Goal: Task Accomplishment & Management: Use online tool/utility

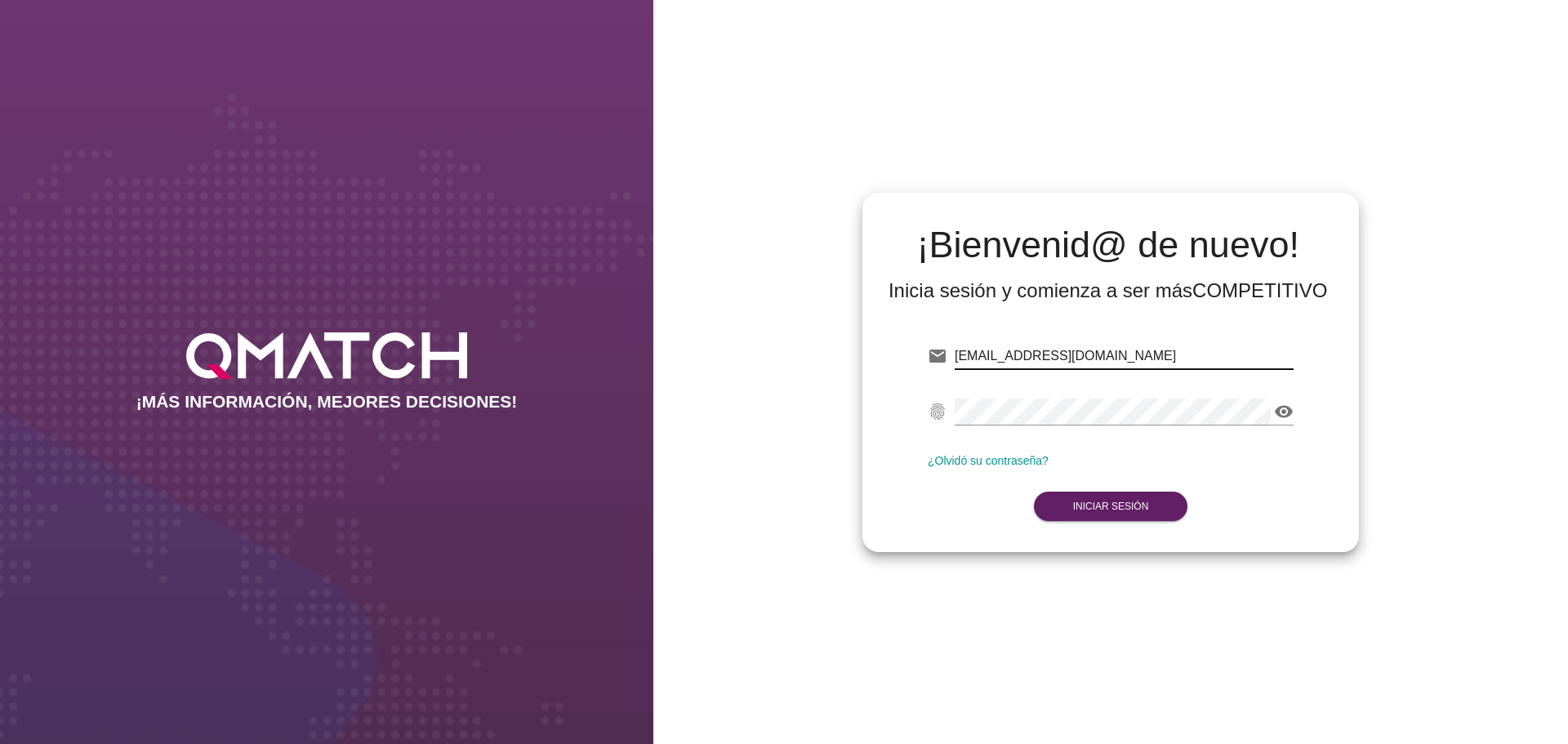
click at [1059, 355] on input "[EMAIL_ADDRESS][DOMAIN_NAME]" at bounding box center [1123, 356] width 339 height 26
click at [1095, 357] on input "[EMAIL_ADDRESS][DOMAIN_NAME]" at bounding box center [1123, 356] width 339 height 26
drag, startPoint x: 1017, startPoint y: 355, endPoint x: 1158, endPoint y: 355, distance: 141.0
click at [1158, 355] on input "[EMAIL_ADDRESS][DOMAIN_NAME]" at bounding box center [1123, 356] width 339 height 26
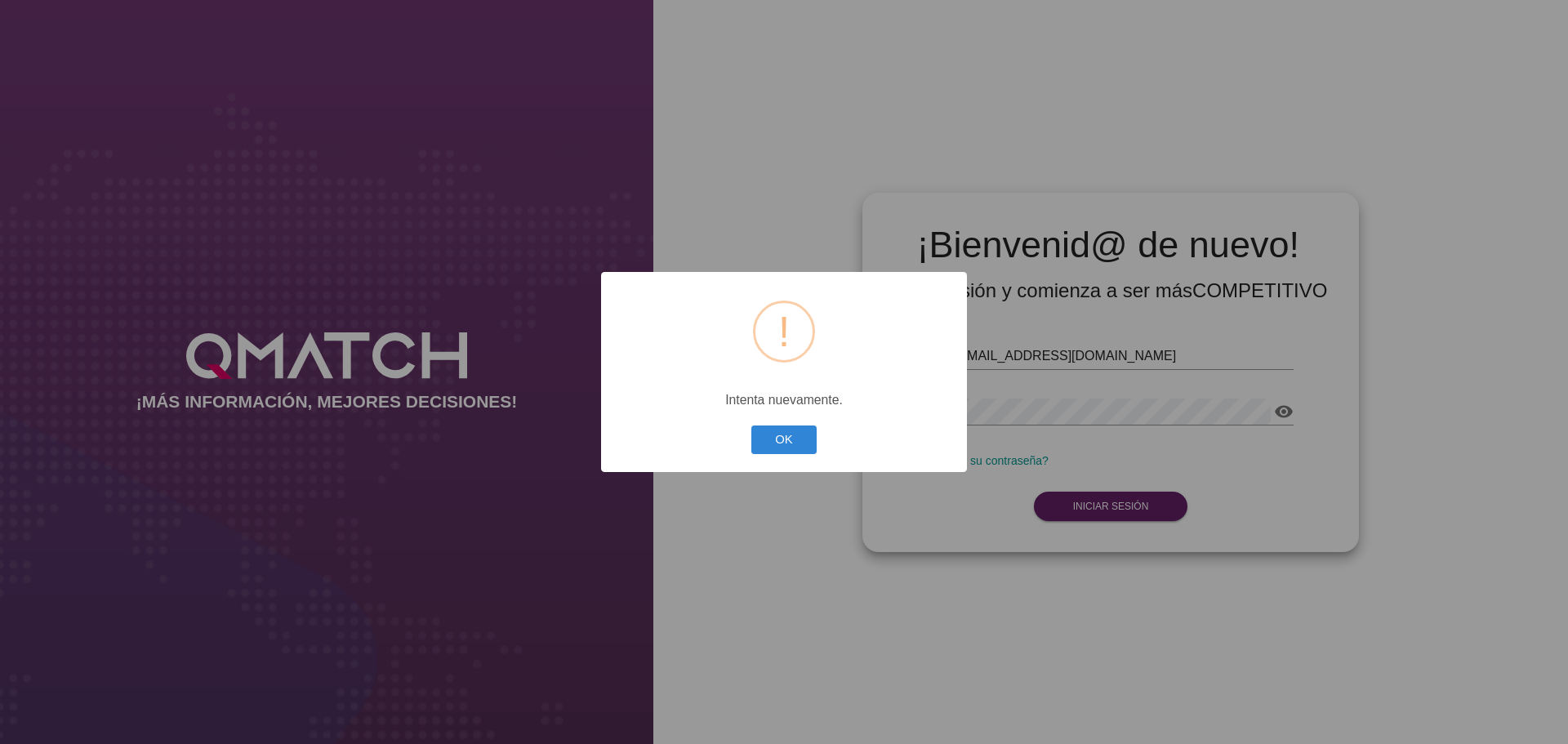
click at [768, 420] on div "? ! i × Intenta nuevamente. OK Cancel" at bounding box center [784, 372] width 365 height 200
click at [780, 432] on button "OK" at bounding box center [784, 440] width 66 height 28
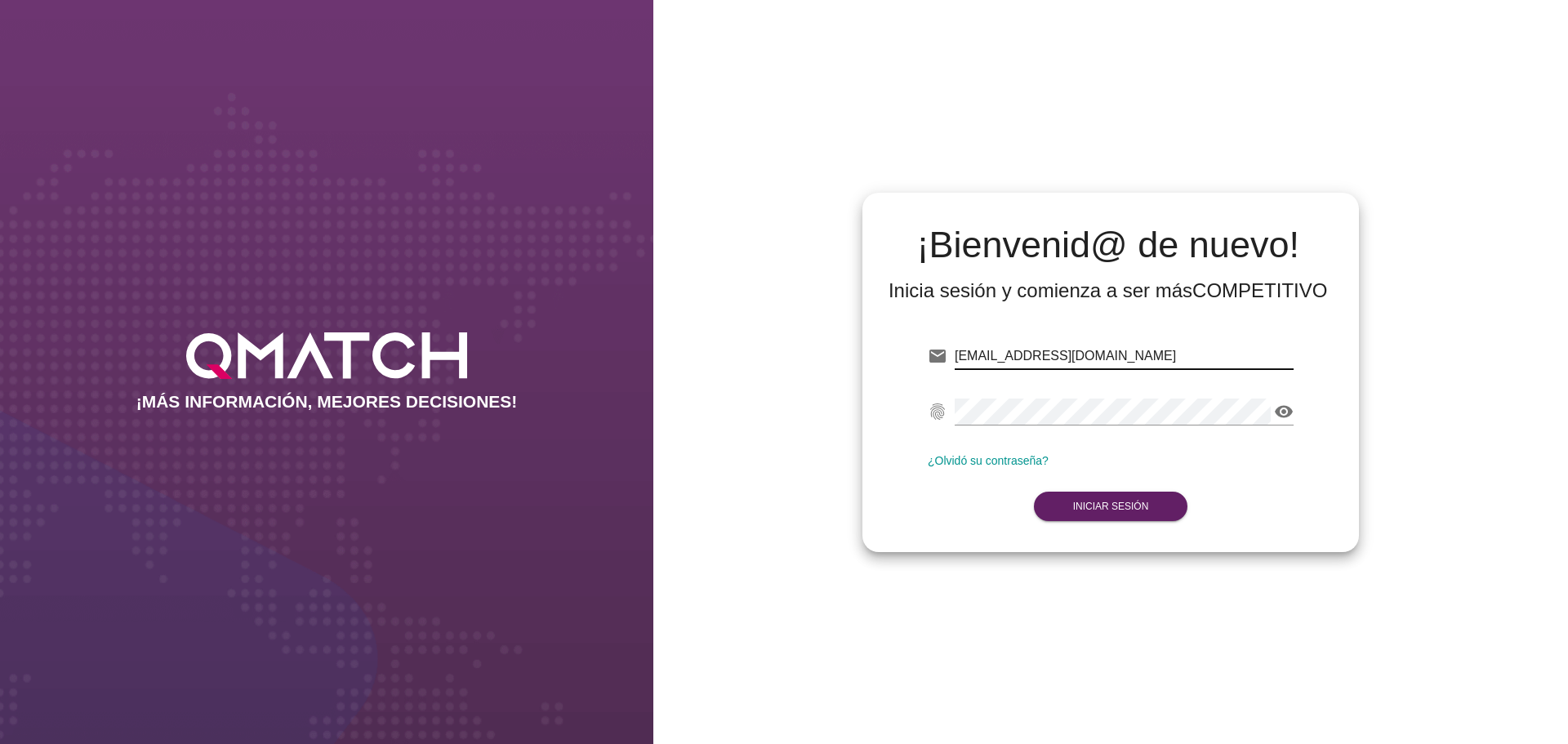
click at [1055, 359] on input "[EMAIL_ADDRESS][DOMAIN_NAME]" at bounding box center [1123, 356] width 339 height 26
type input "[EMAIL_ADDRESS][DOMAIN_NAME]"
